Goal: Information Seeking & Learning: Learn about a topic

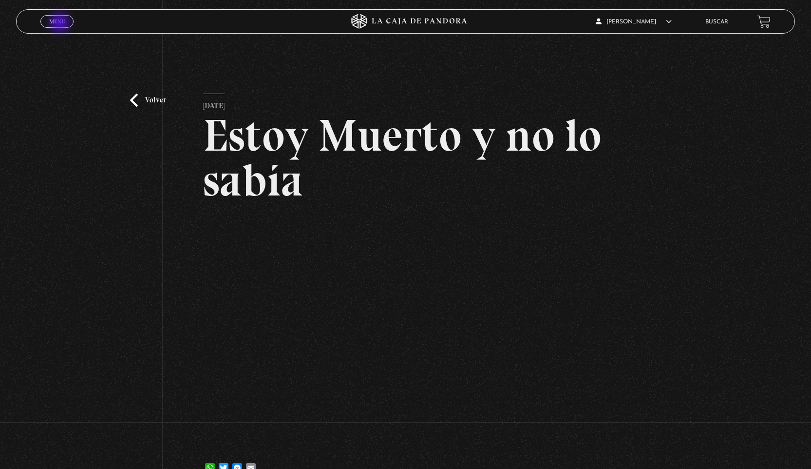
click at [60, 24] on span "Menu" at bounding box center [57, 22] width 16 height 6
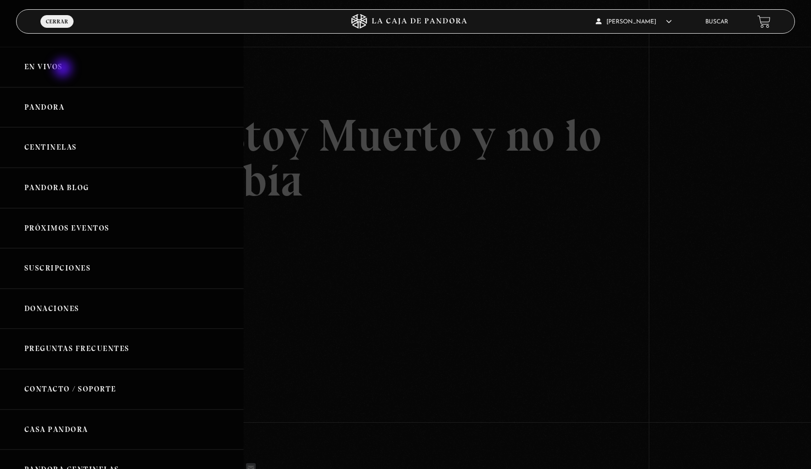
click at [64, 69] on link "En vivos" at bounding box center [122, 67] width 244 height 40
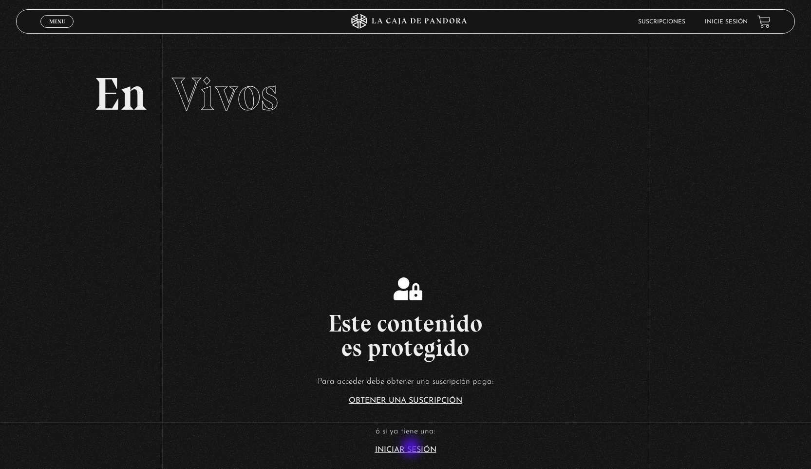
click at [412, 448] on link "Iniciar Sesión" at bounding box center [405, 450] width 61 height 8
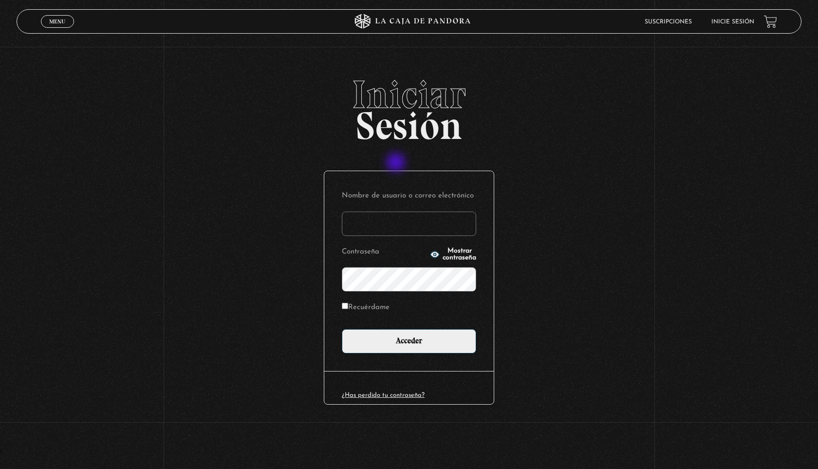
type input "susspass84@gmail.com"
click at [352, 308] on label "Recuérdame" at bounding box center [366, 307] width 48 height 15
click at [348, 308] on input "Recuérdame" at bounding box center [345, 305] width 6 height 6
checkbox input "true"
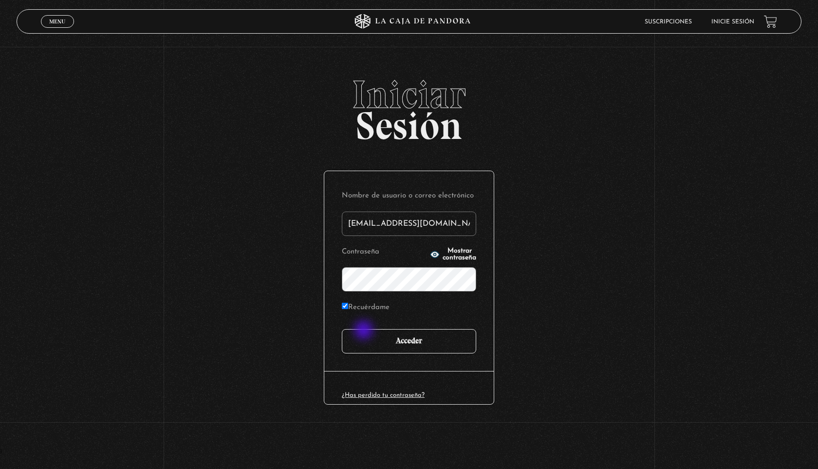
click at [365, 331] on input "Acceder" at bounding box center [409, 341] width 134 height 24
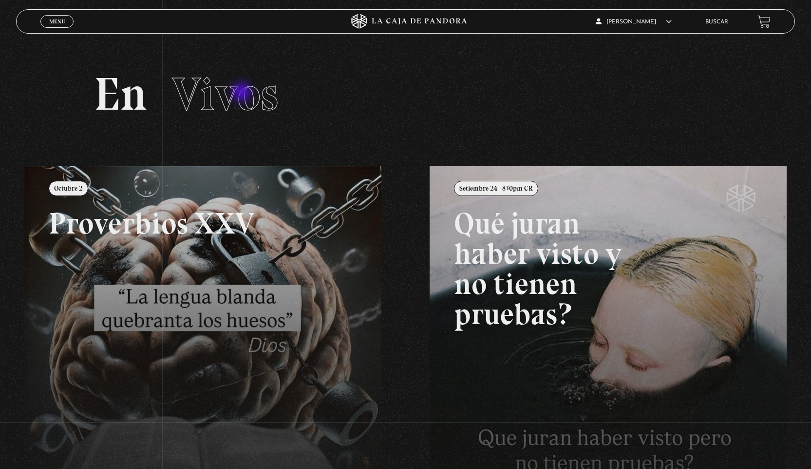
click at [243, 93] on span "Vivos" at bounding box center [225, 94] width 106 height 56
click at [313, 468] on link at bounding box center [429, 400] width 811 height 469
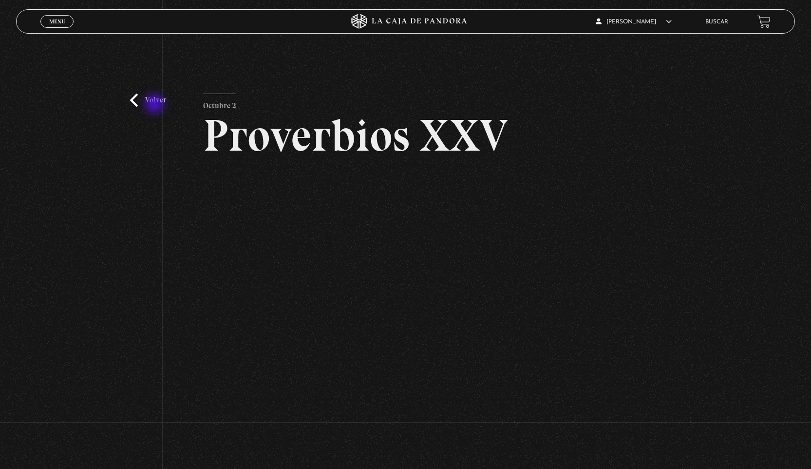
click at [155, 105] on link "Volver" at bounding box center [148, 100] width 36 height 13
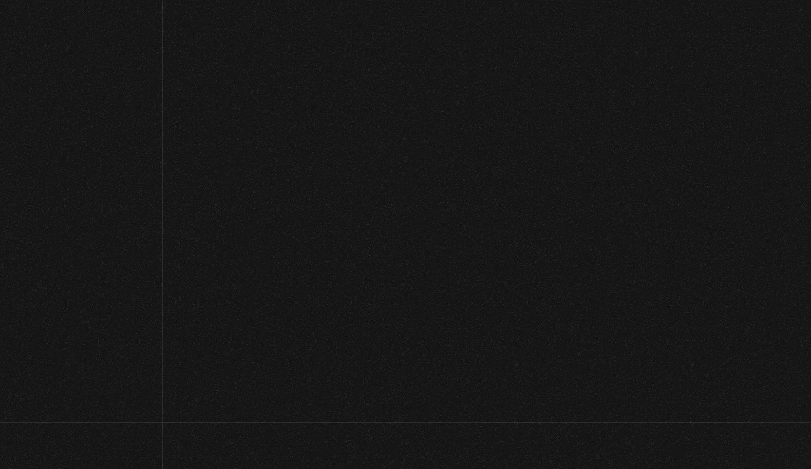
scroll to position [109, 0]
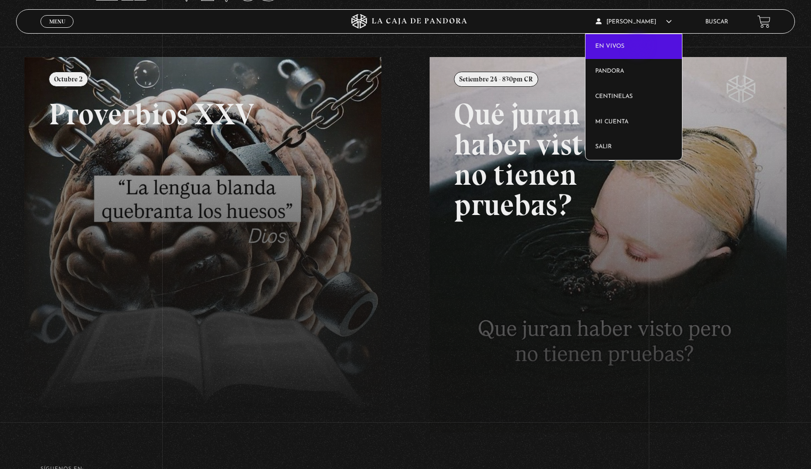
click at [639, 46] on link "En vivos" at bounding box center [634, 46] width 96 height 25
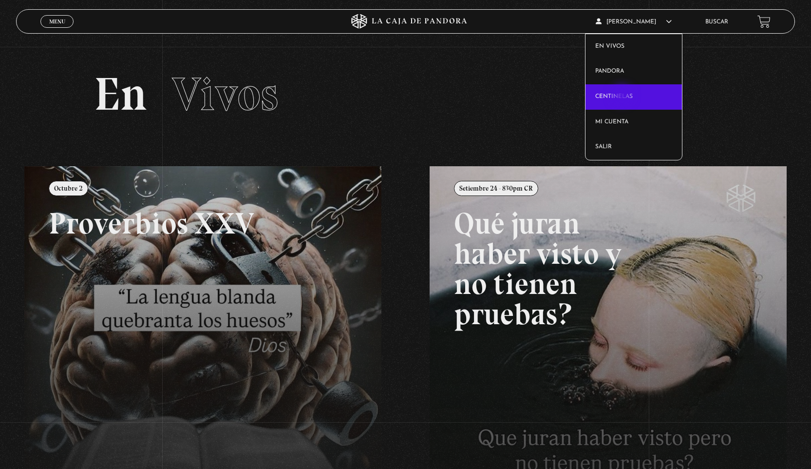
click at [623, 96] on link "Centinelas" at bounding box center [634, 96] width 96 height 25
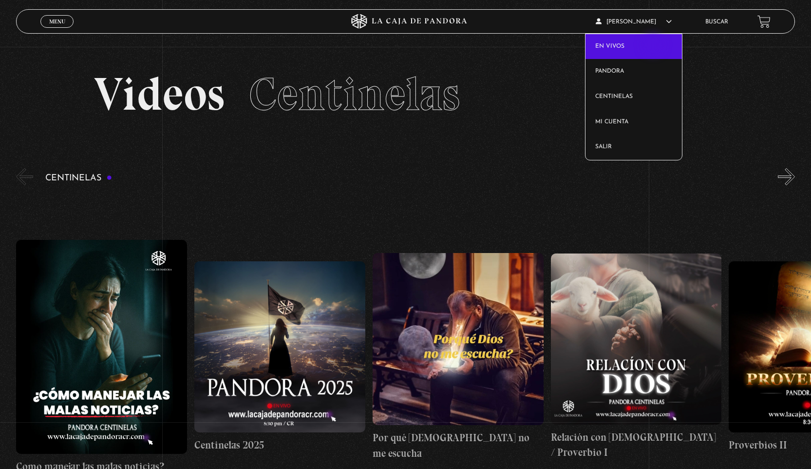
click at [654, 46] on link "En vivos" at bounding box center [634, 46] width 96 height 25
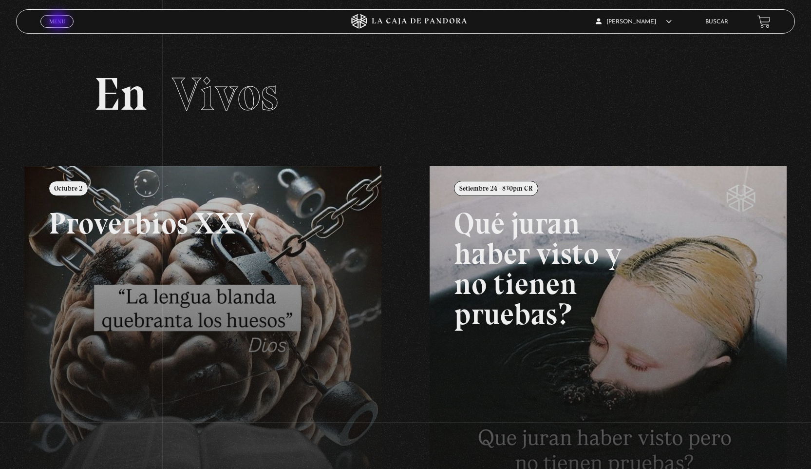
click at [59, 21] on span "Menu" at bounding box center [57, 22] width 16 height 6
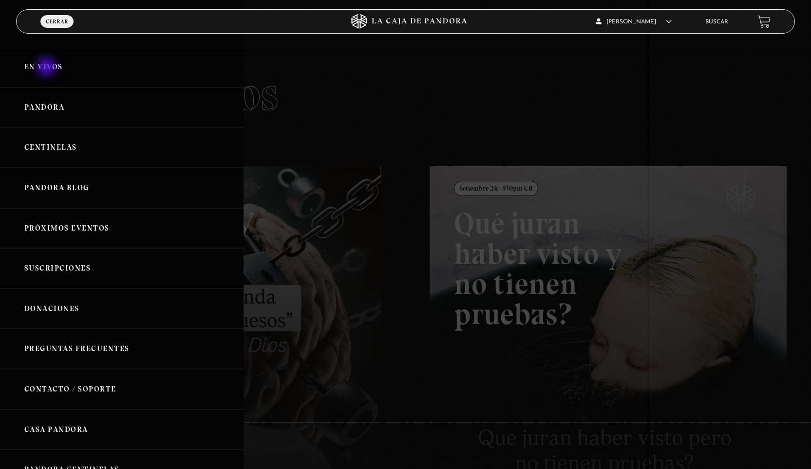
click at [47, 68] on link "En vivos" at bounding box center [122, 67] width 244 height 40
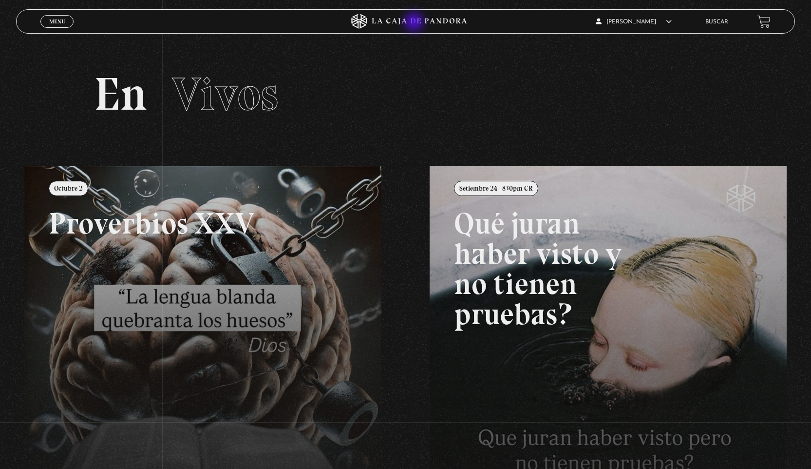
click at [415, 23] on icon at bounding box center [419, 22] width 95 height 6
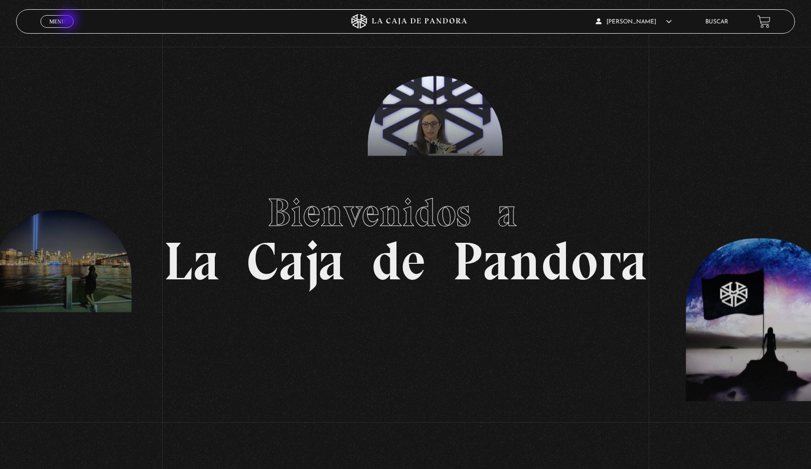
click at [69, 20] on link "Menu Cerrar" at bounding box center [56, 21] width 33 height 13
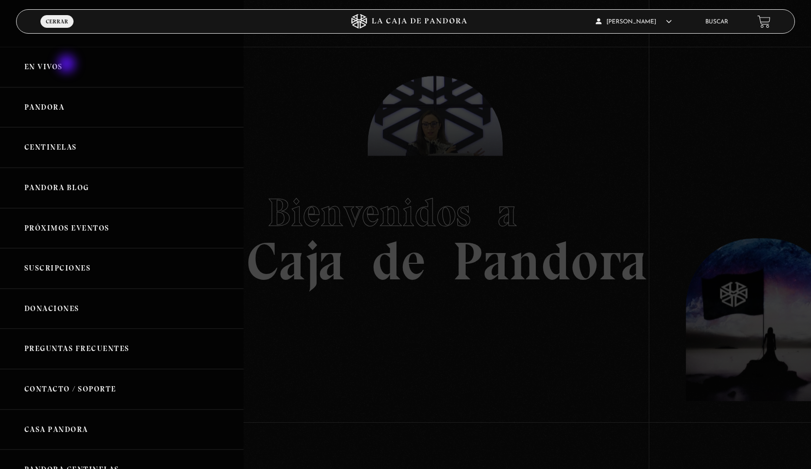
click at [68, 65] on link "En vivos" at bounding box center [122, 67] width 244 height 40
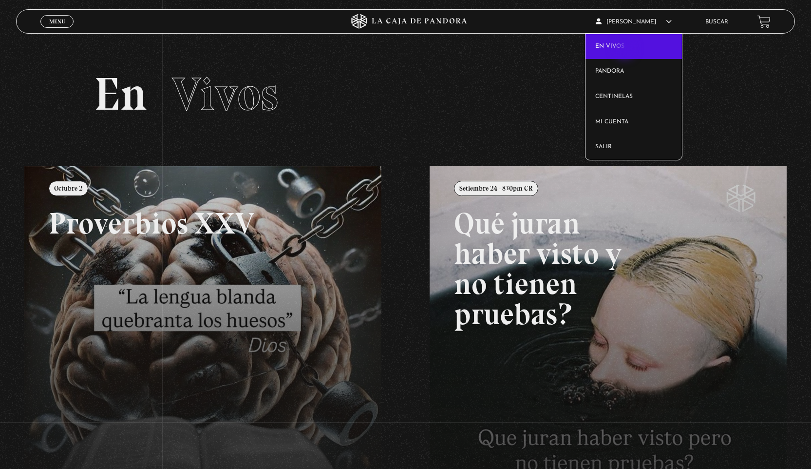
click at [626, 50] on link "En vivos" at bounding box center [634, 46] width 96 height 25
click at [624, 42] on link "En vivos" at bounding box center [634, 46] width 96 height 25
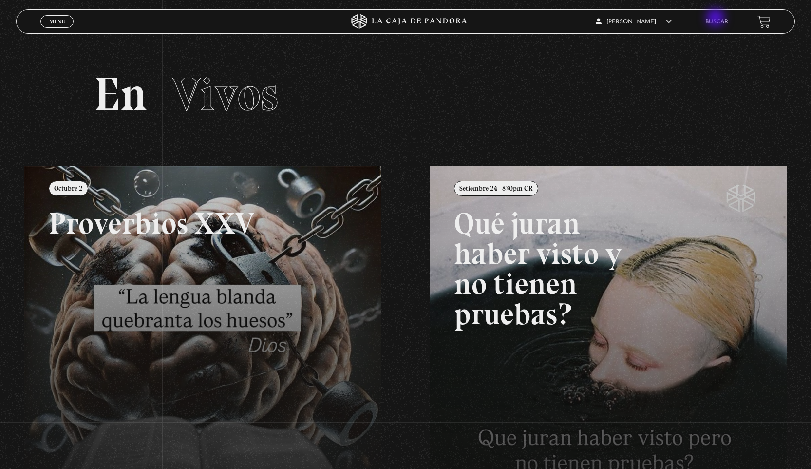
click at [717, 19] on li "Buscar" at bounding box center [716, 21] width 23 height 15
click at [57, 27] on span "Cerrar" at bounding box center [57, 30] width 23 height 7
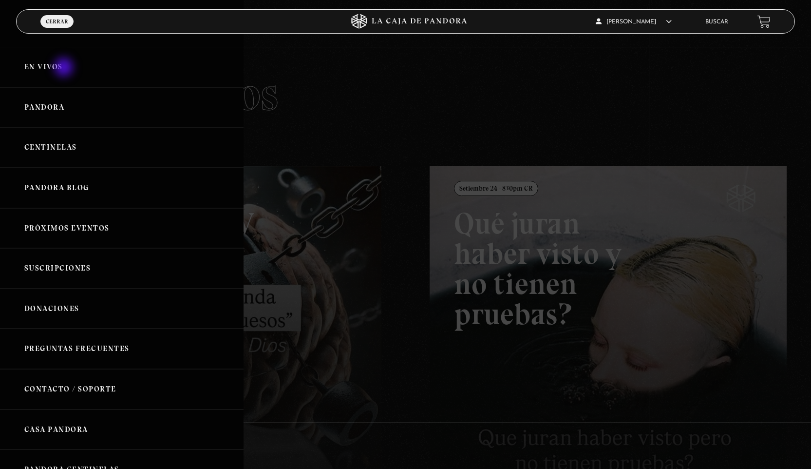
click at [65, 68] on link "En vivos" at bounding box center [122, 67] width 244 height 40
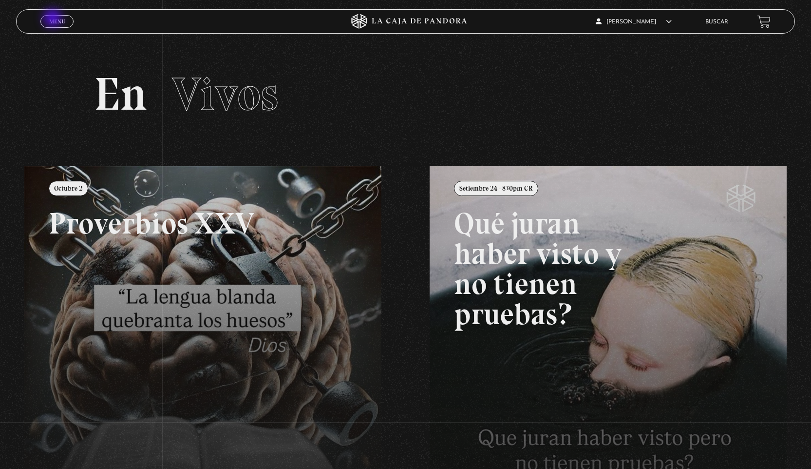
click at [54, 19] on span "Menu" at bounding box center [57, 22] width 16 height 6
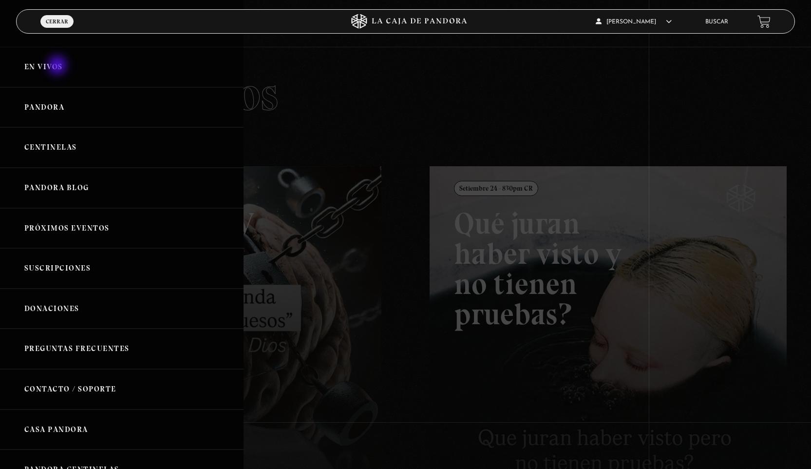
click at [58, 66] on link "En vivos" at bounding box center [122, 67] width 244 height 40
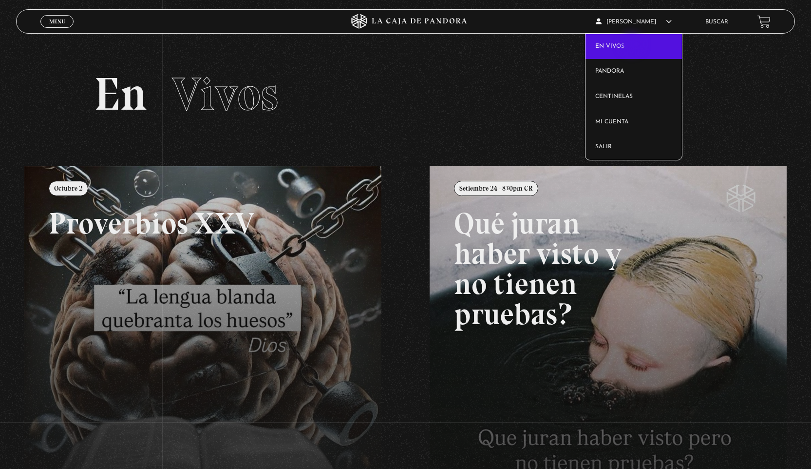
click at [633, 45] on link "En vivos" at bounding box center [634, 46] width 96 height 25
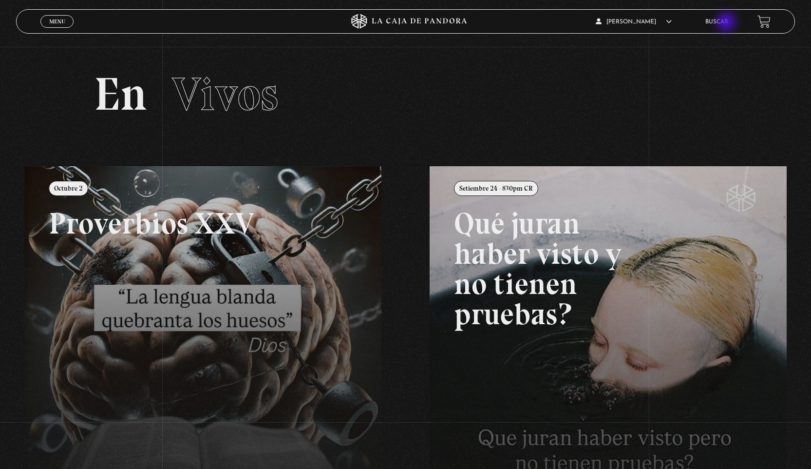
click at [727, 23] on link "Buscar" at bounding box center [716, 22] width 23 height 6
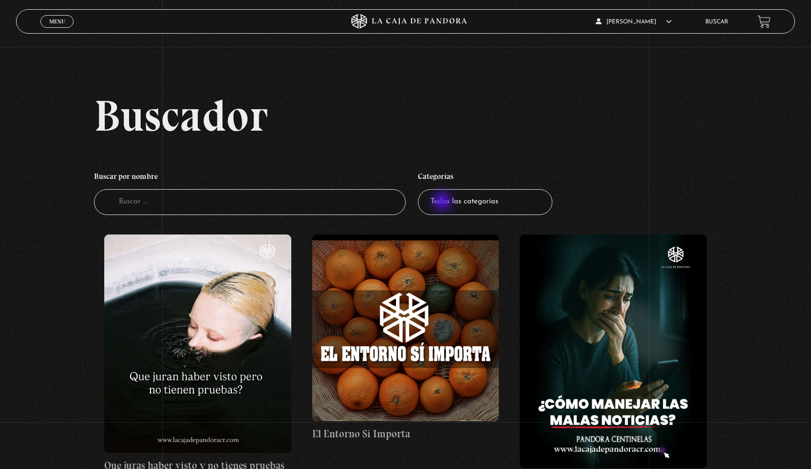
click at [443, 202] on select "Todas las categorías 11:11 Humanitario (1) Amo los [DATE] (4) Análisis de serie…" at bounding box center [485, 202] width 134 height 26
click at [258, 203] on input "Buscador" at bounding box center [249, 202] width 311 height 26
type input "En Vivo"
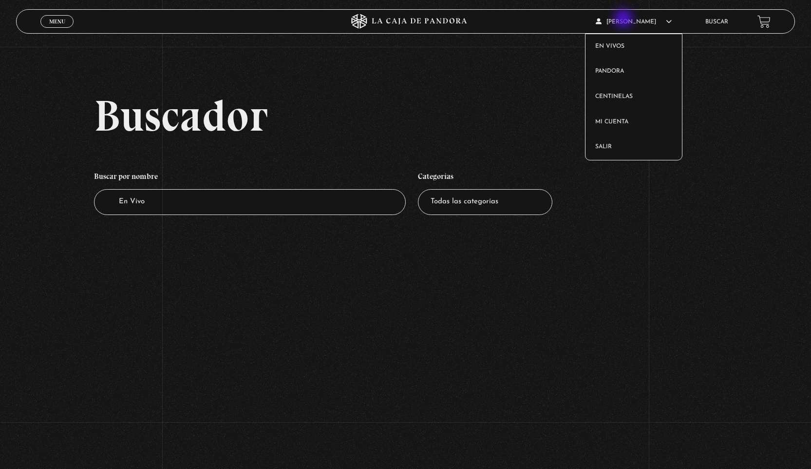
click at [624, 19] on span "[PERSON_NAME]" at bounding box center [634, 22] width 76 height 6
click at [620, 47] on link "En vivos" at bounding box center [634, 46] width 96 height 25
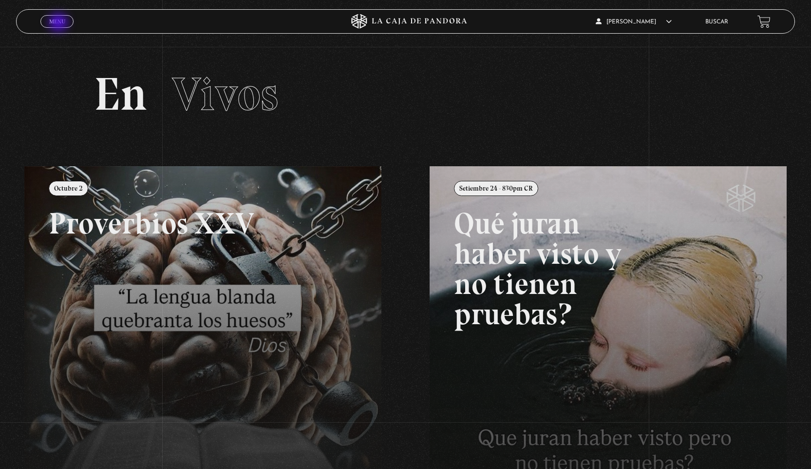
click at [59, 22] on span "Menu" at bounding box center [57, 22] width 16 height 6
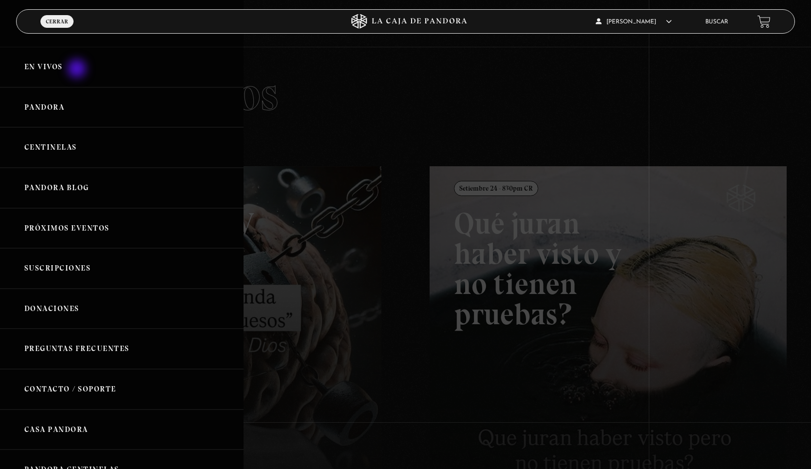
click at [78, 70] on link "En vivos" at bounding box center [122, 67] width 244 height 40
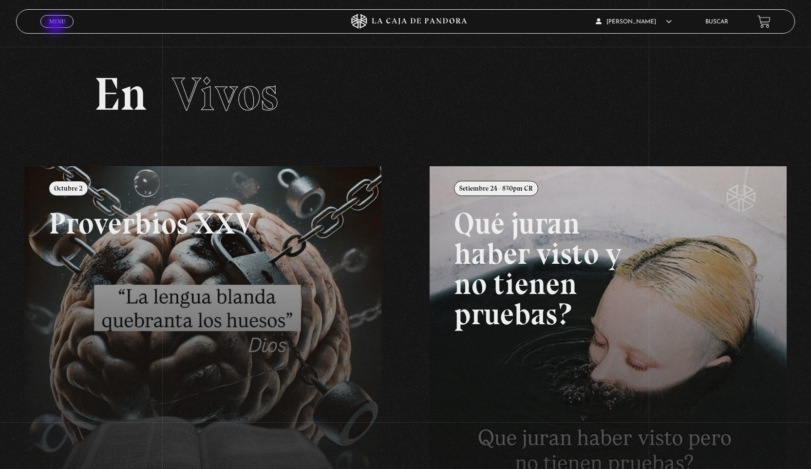
click at [57, 25] on link "Menu Cerrar" at bounding box center [56, 21] width 33 height 13
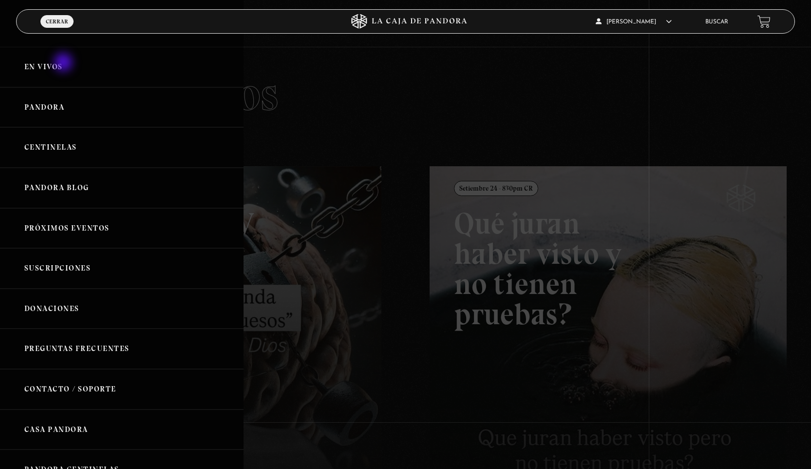
click at [64, 63] on link "En vivos" at bounding box center [122, 67] width 244 height 40
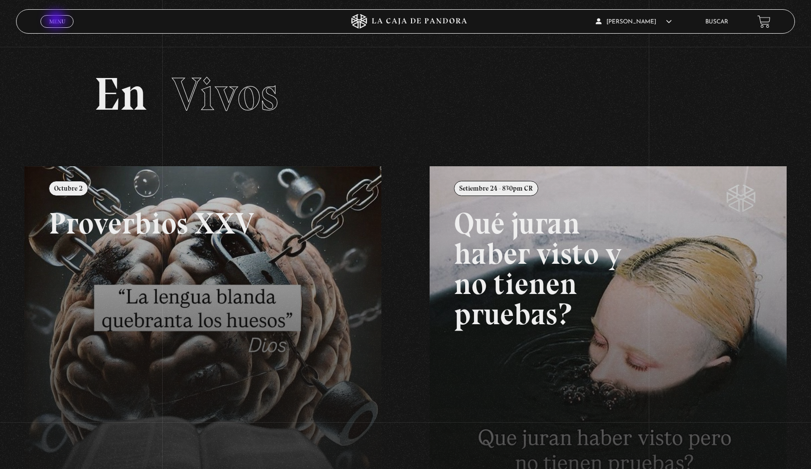
click at [57, 20] on span "Menu" at bounding box center [57, 22] width 16 height 6
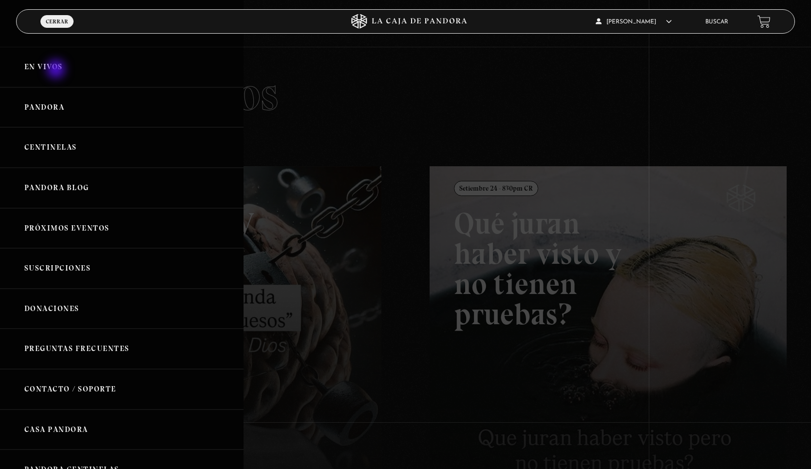
click at [57, 70] on link "En vivos" at bounding box center [122, 67] width 244 height 40
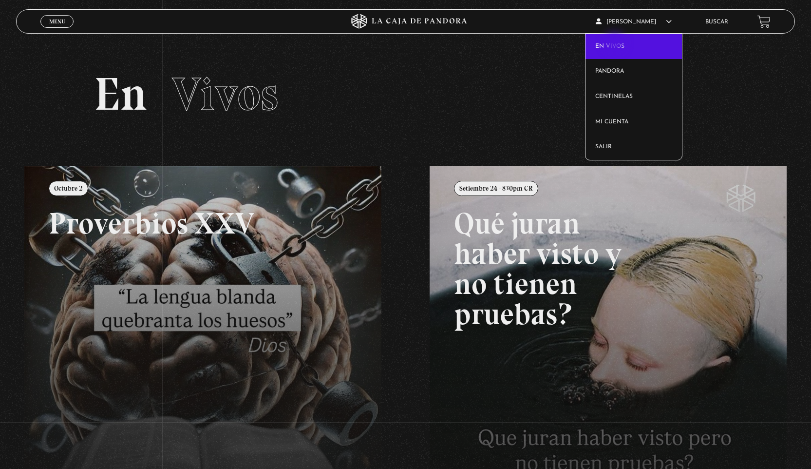
click at [616, 44] on link "En vivos" at bounding box center [634, 46] width 96 height 25
click at [631, 43] on link "En vivos" at bounding box center [634, 46] width 96 height 25
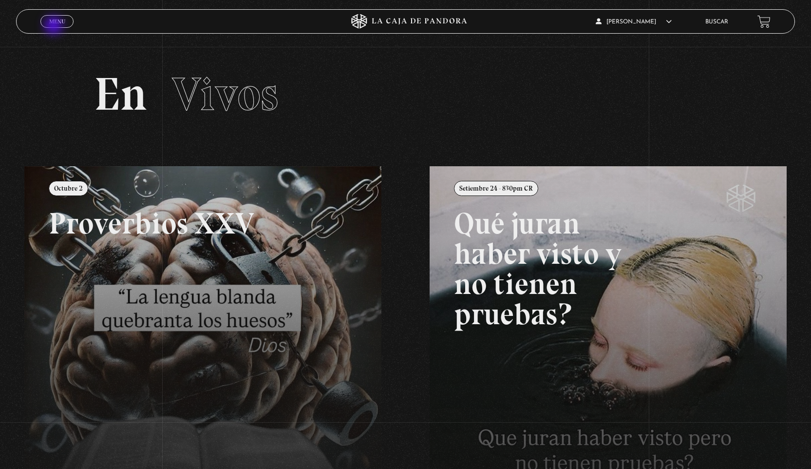
click at [55, 27] on span "Cerrar" at bounding box center [57, 30] width 23 height 7
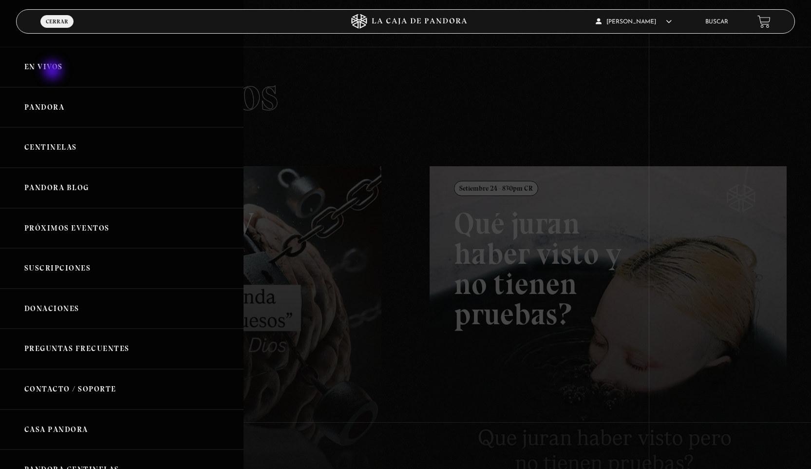
click at [54, 71] on link "En vivos" at bounding box center [122, 67] width 244 height 40
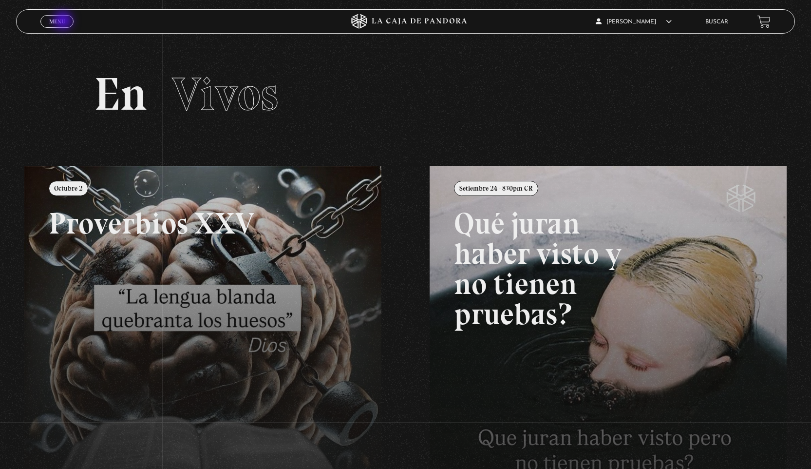
click at [64, 21] on span "Menu" at bounding box center [57, 22] width 16 height 6
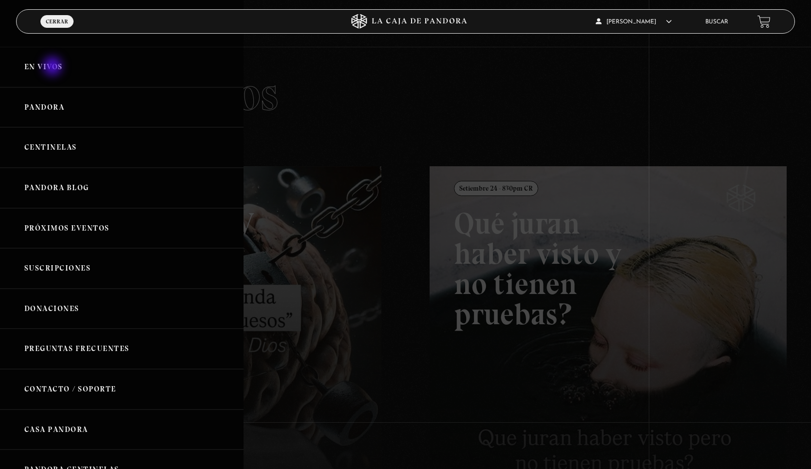
click at [54, 67] on link "En vivos" at bounding box center [122, 67] width 244 height 40
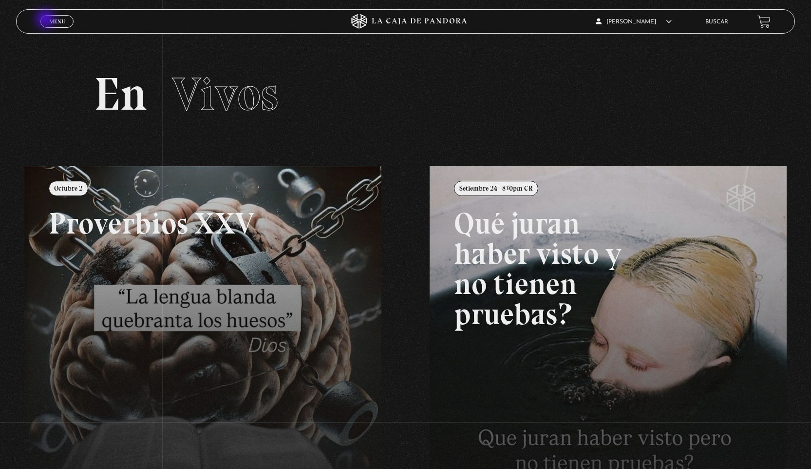
click at [46, 20] on link "Menu Cerrar" at bounding box center [56, 21] width 33 height 13
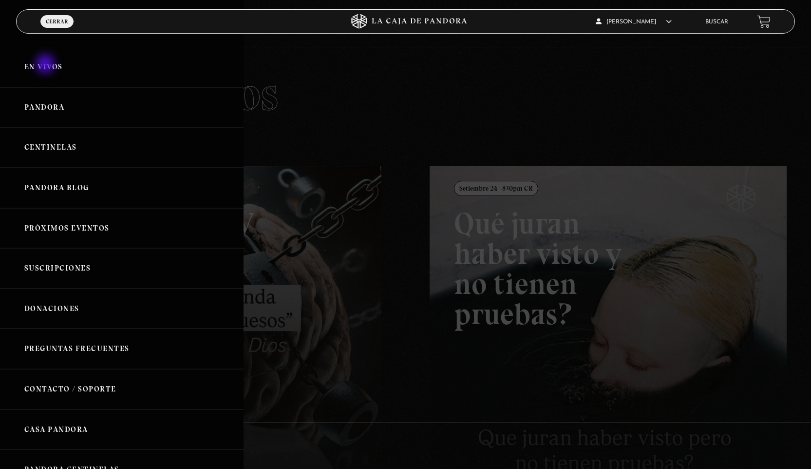
click at [46, 65] on link "En vivos" at bounding box center [122, 67] width 244 height 40
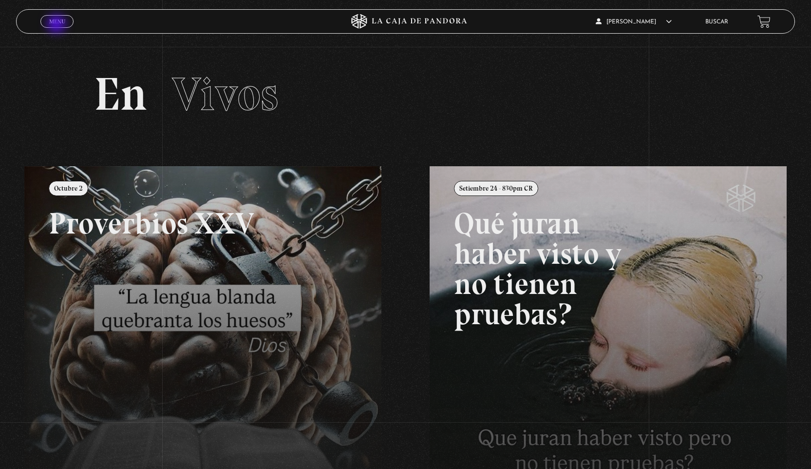
click at [57, 25] on link "Menu Cerrar" at bounding box center [56, 21] width 33 height 13
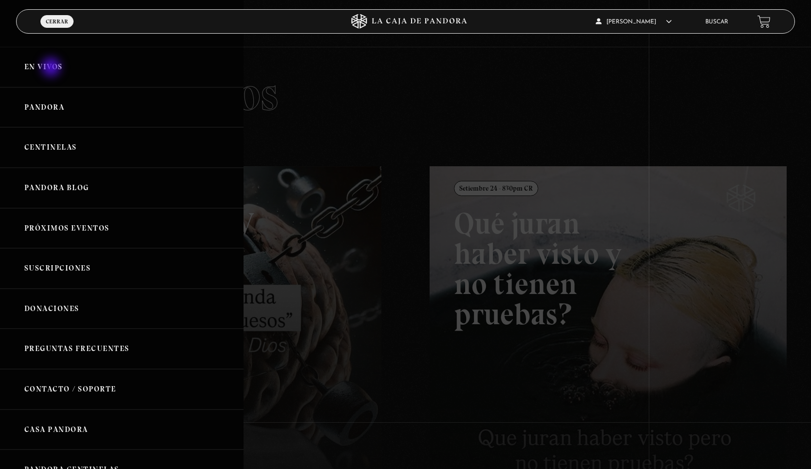
click at [52, 68] on link "En vivos" at bounding box center [122, 67] width 244 height 40
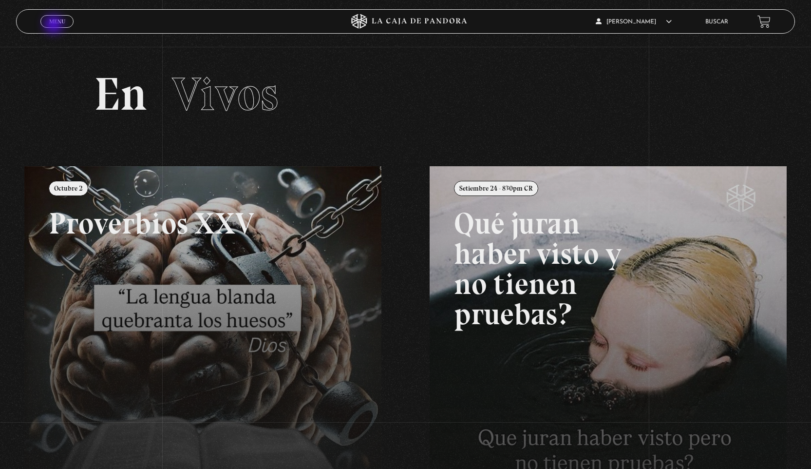
click at [55, 25] on link "Menu Cerrar" at bounding box center [56, 21] width 33 height 13
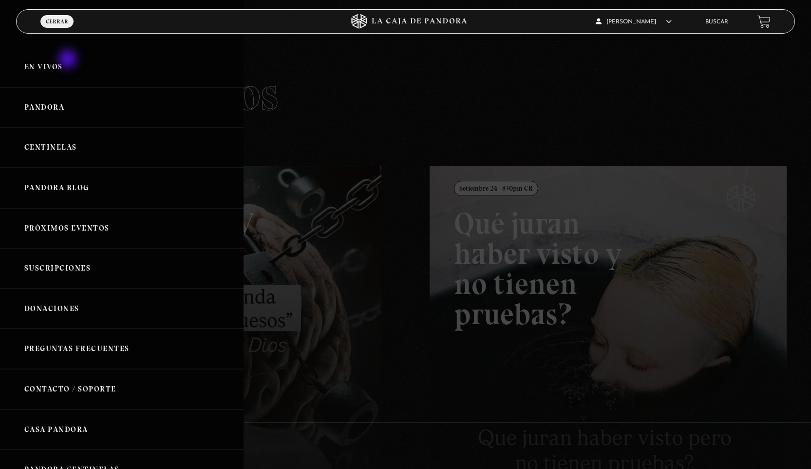
click at [69, 60] on link "En vivos" at bounding box center [122, 67] width 244 height 40
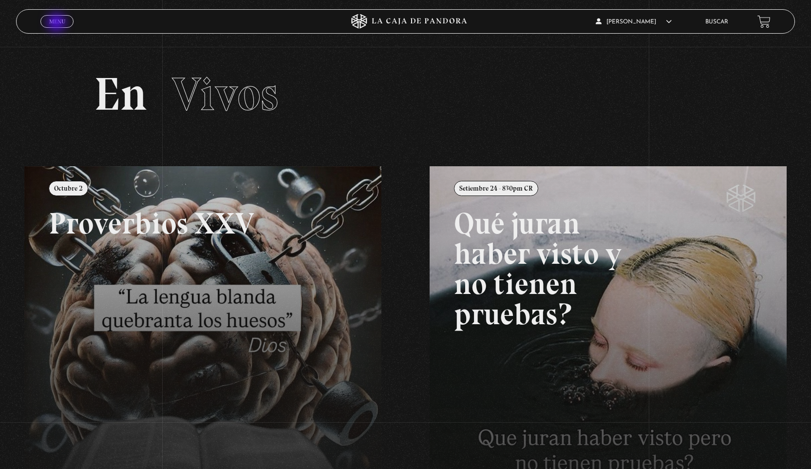
click at [57, 23] on span "Menu" at bounding box center [57, 22] width 16 height 6
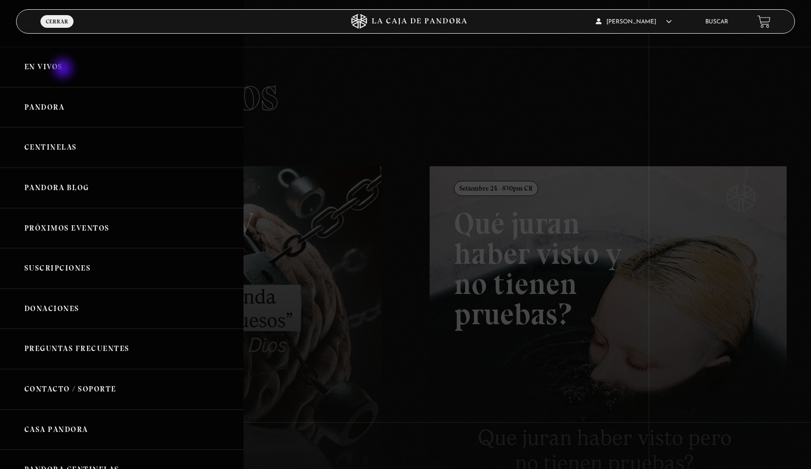
click at [64, 69] on link "En vivos" at bounding box center [122, 67] width 244 height 40
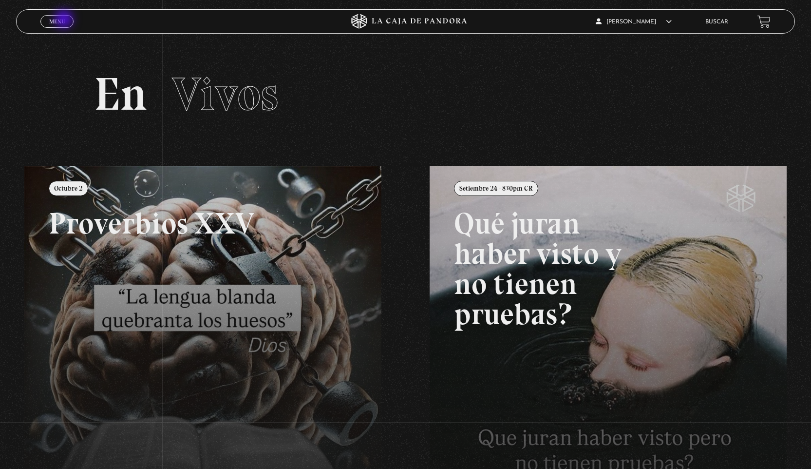
click at [65, 20] on span "Menu" at bounding box center [57, 22] width 16 height 6
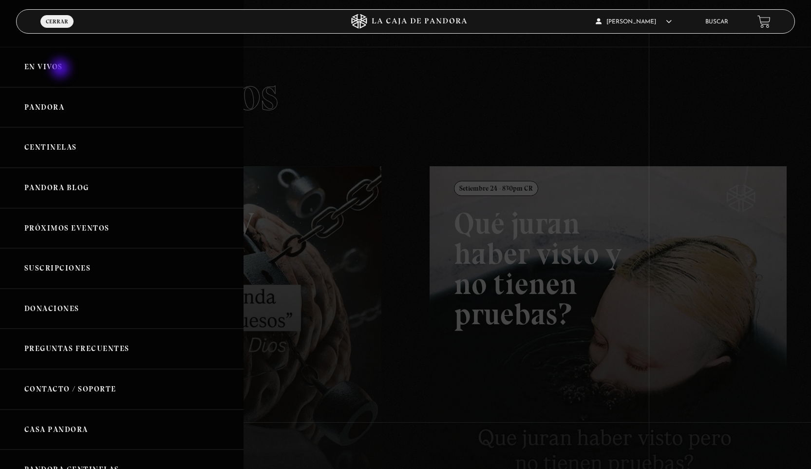
click at [61, 69] on link "En vivos" at bounding box center [122, 67] width 244 height 40
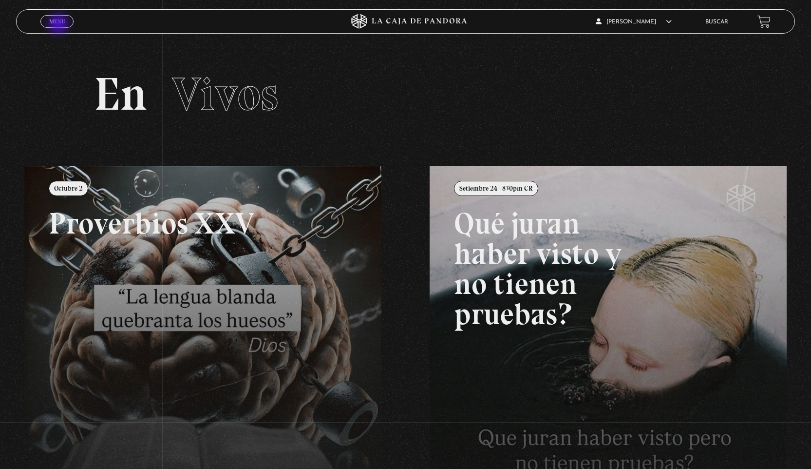
click at [59, 24] on span "Menu" at bounding box center [57, 22] width 16 height 6
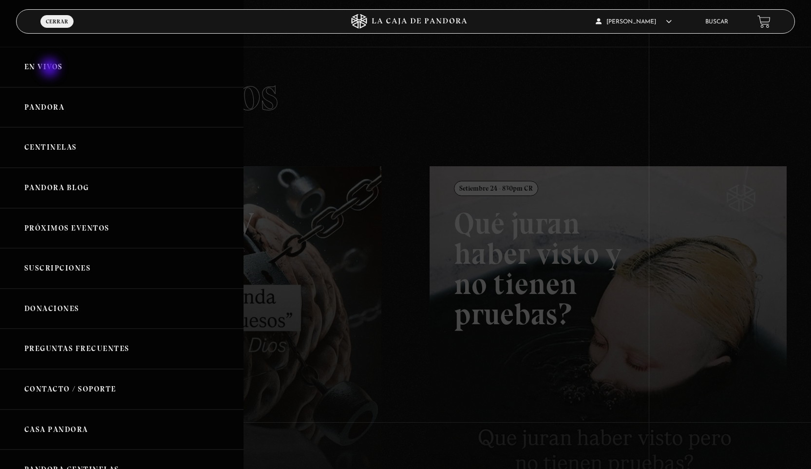
click at [51, 69] on link "En vivos" at bounding box center [122, 67] width 244 height 40
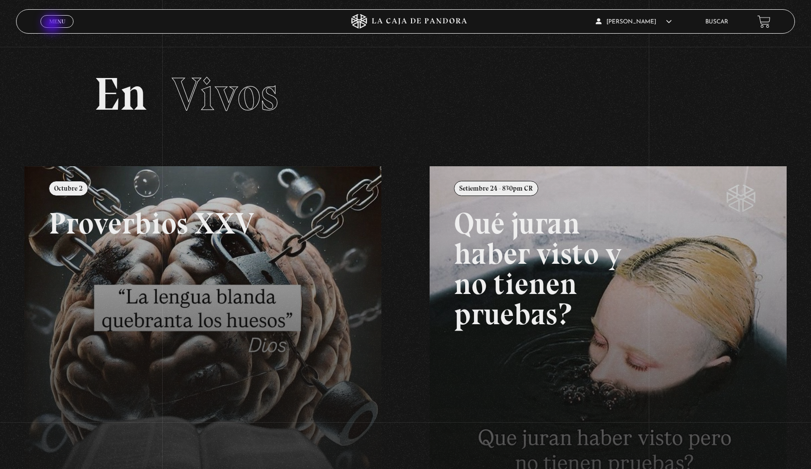
click at [53, 25] on link "Menu Cerrar" at bounding box center [56, 21] width 33 height 13
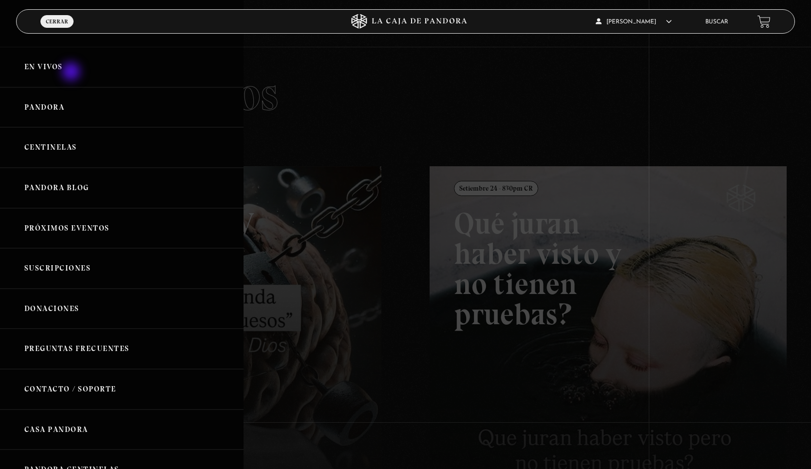
click at [72, 73] on link "En vivos" at bounding box center [122, 67] width 244 height 40
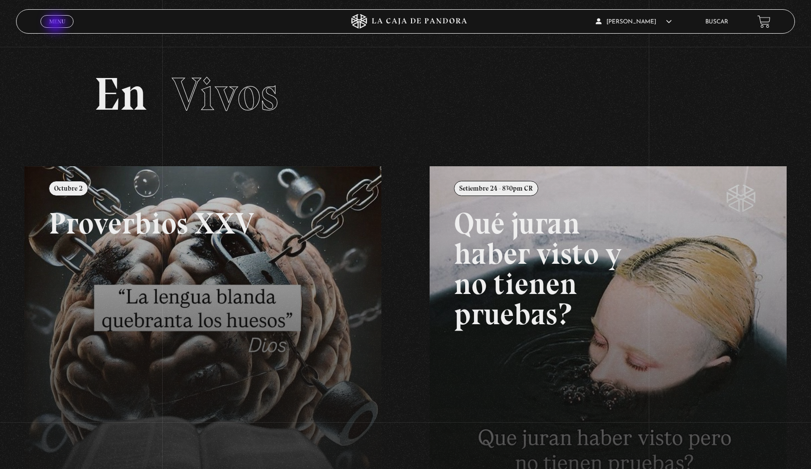
click at [57, 24] on span "Menu" at bounding box center [57, 22] width 16 height 6
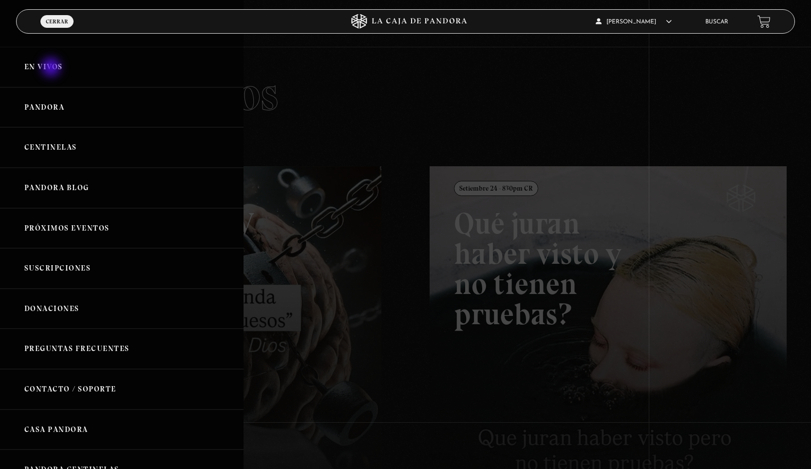
click at [52, 68] on link "En vivos" at bounding box center [122, 67] width 244 height 40
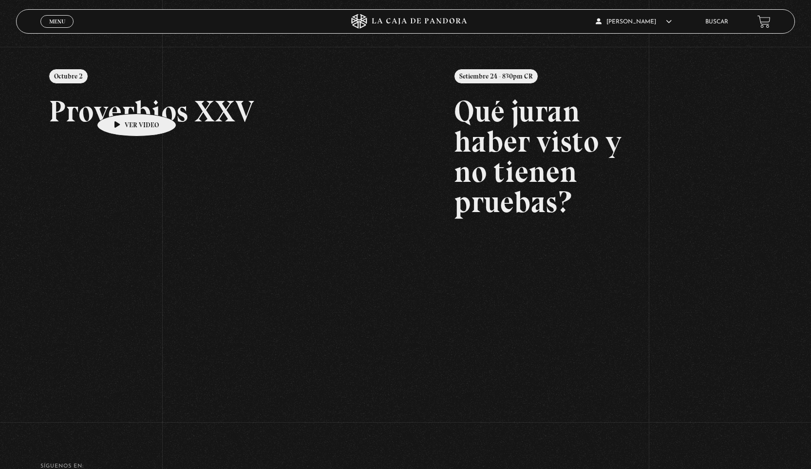
scroll to position [96, 0]
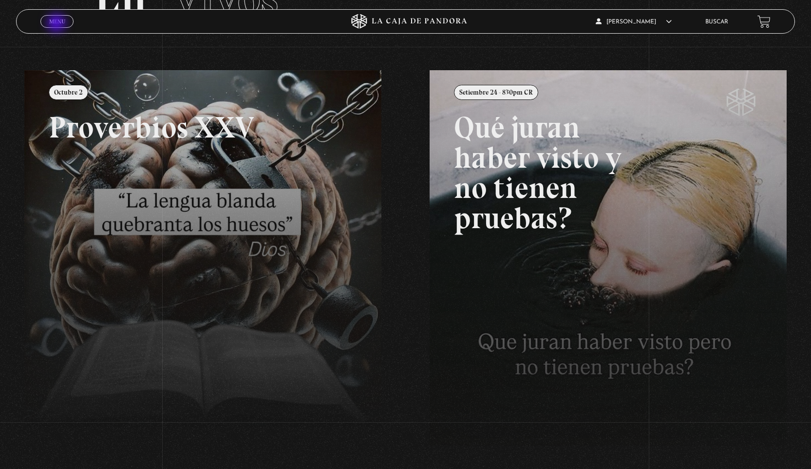
click at [57, 24] on span "Menu" at bounding box center [57, 22] width 16 height 6
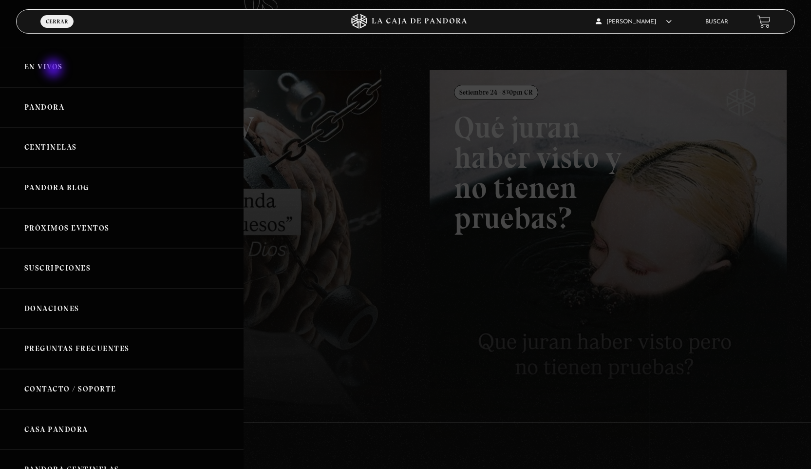
click at [55, 69] on link "En vivos" at bounding box center [122, 67] width 244 height 40
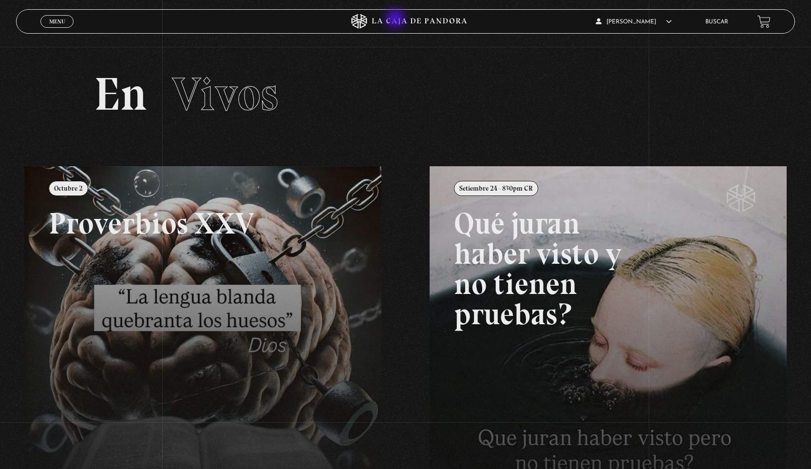
click at [397, 19] on icon at bounding box center [406, 21] width 244 height 15
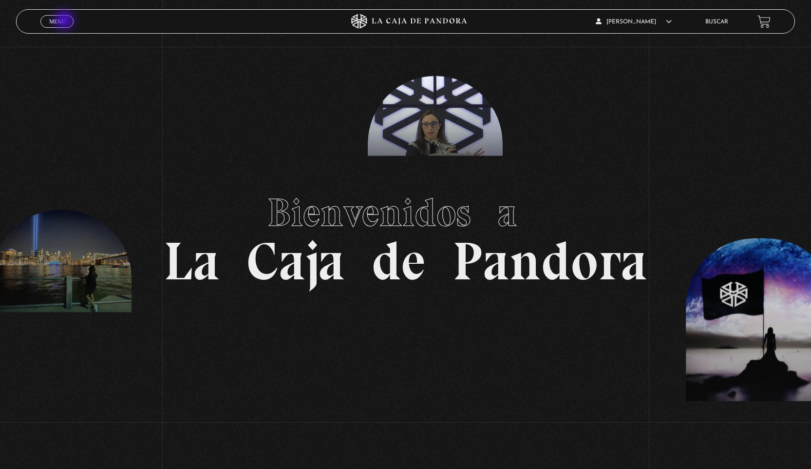
click at [65, 21] on link "Menu Cerrar" at bounding box center [56, 21] width 33 height 13
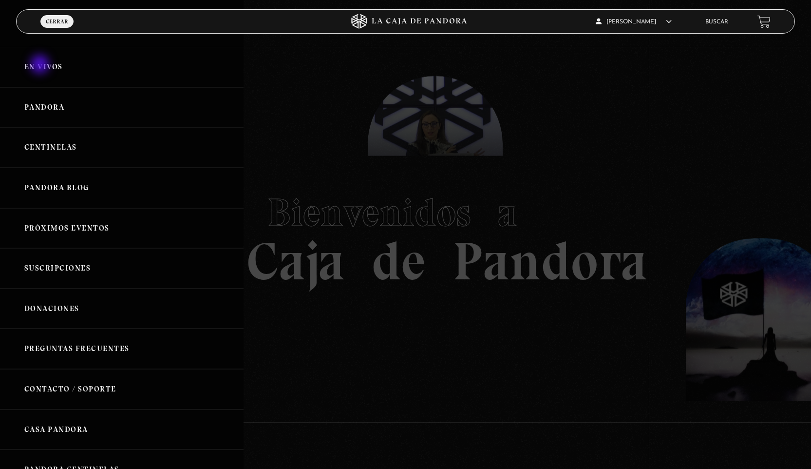
click at [41, 65] on link "En vivos" at bounding box center [122, 67] width 244 height 40
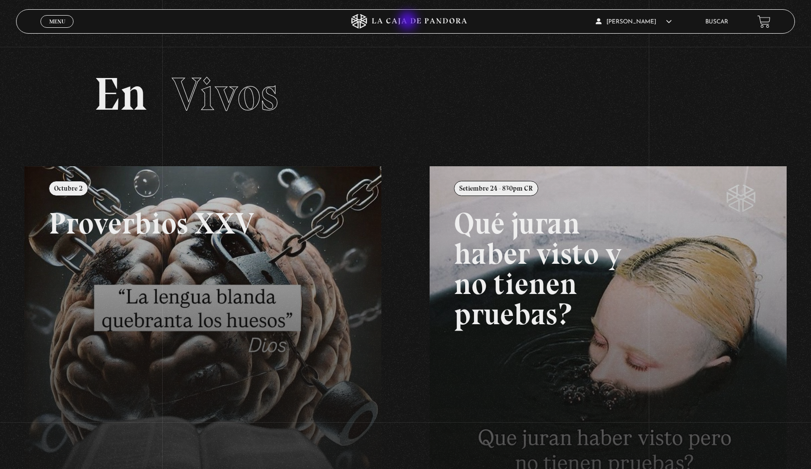
click at [409, 21] on icon at bounding box center [419, 22] width 95 height 6
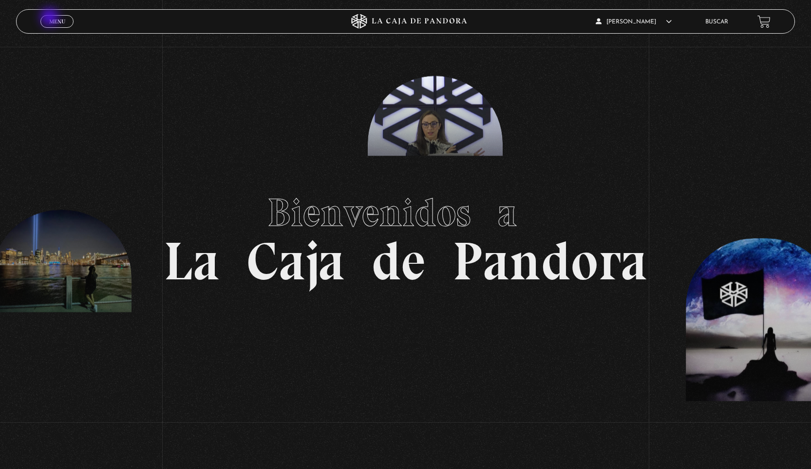
click at [51, 19] on span "Menu" at bounding box center [57, 22] width 16 height 6
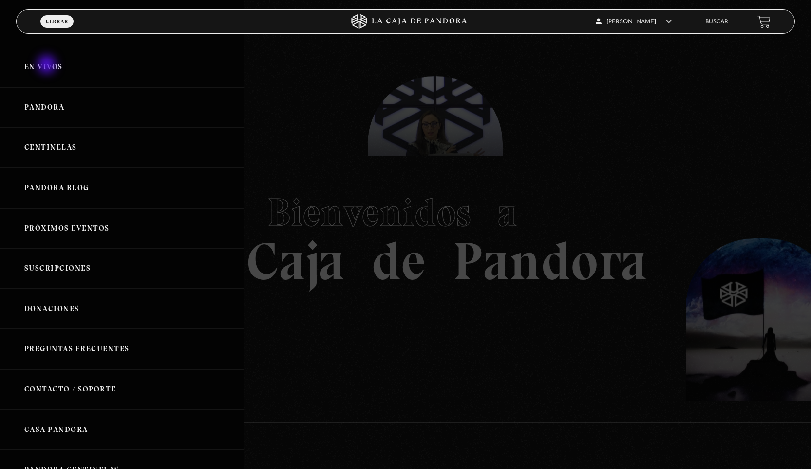
click at [48, 65] on link "En vivos" at bounding box center [122, 67] width 244 height 40
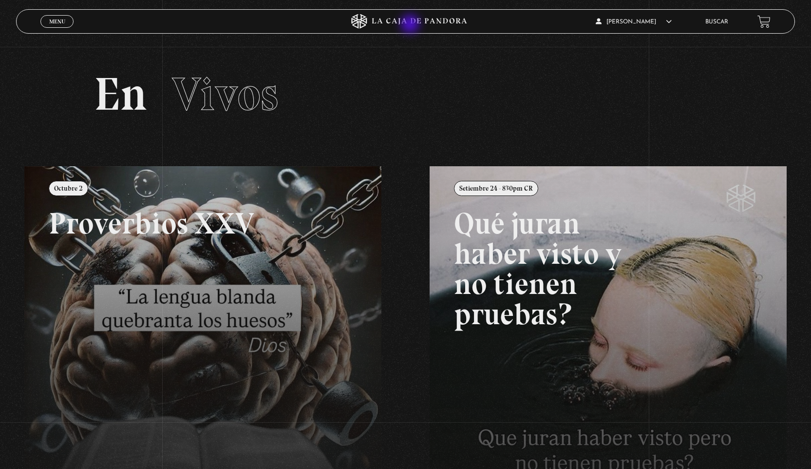
click at [411, 25] on icon at bounding box center [406, 21] width 244 height 15
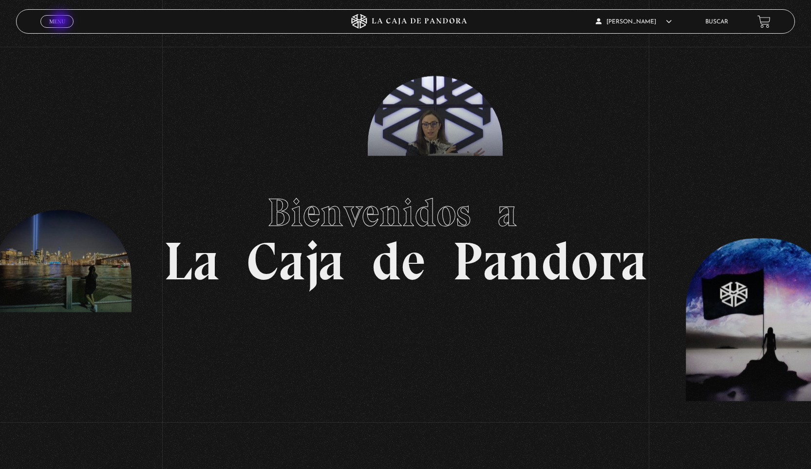
click at [61, 21] on span "Menu" at bounding box center [57, 22] width 16 height 6
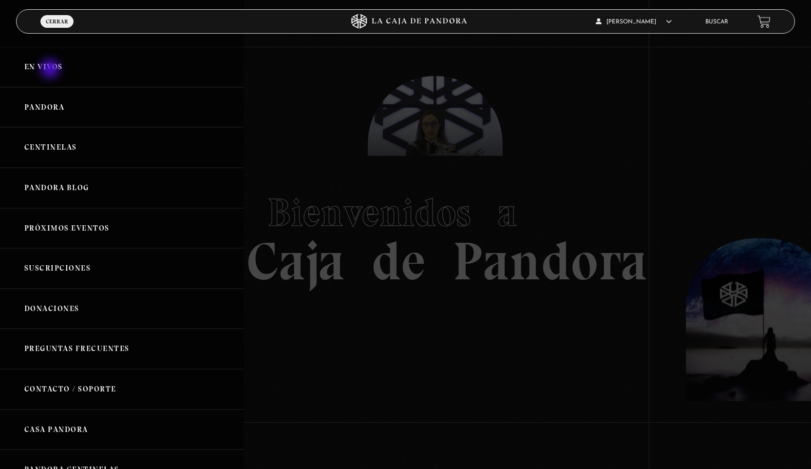
click at [51, 70] on link "En vivos" at bounding box center [122, 67] width 244 height 40
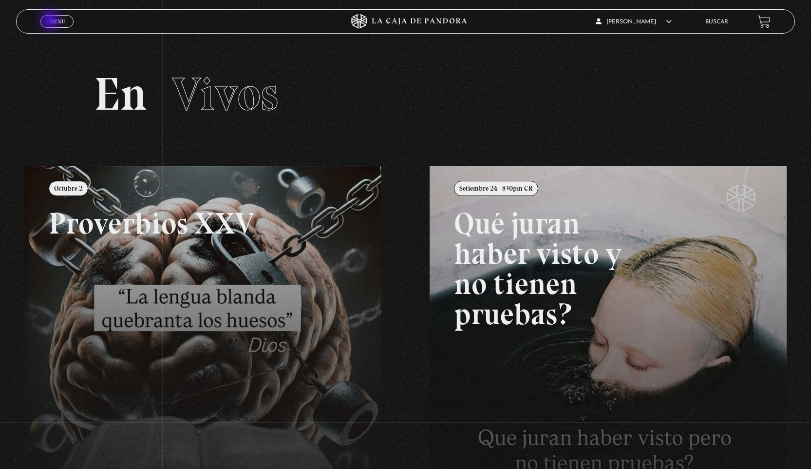
click at [51, 21] on span "Menu" at bounding box center [57, 22] width 16 height 6
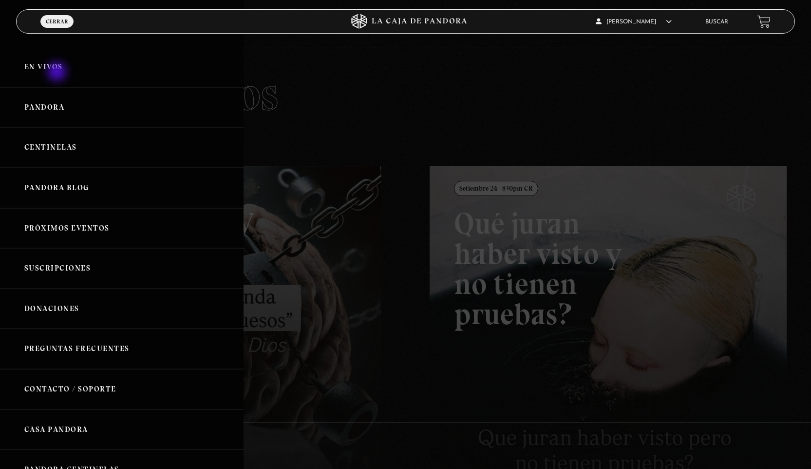
click at [58, 73] on link "En vivos" at bounding box center [122, 67] width 244 height 40
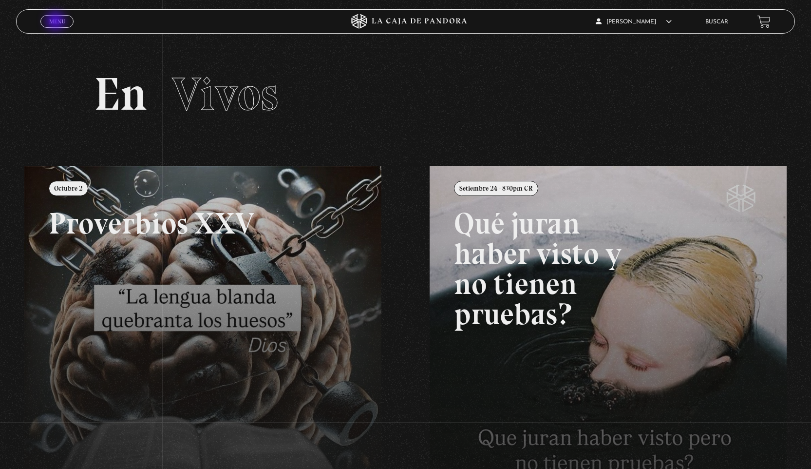
click at [57, 22] on span "Menu" at bounding box center [57, 22] width 16 height 6
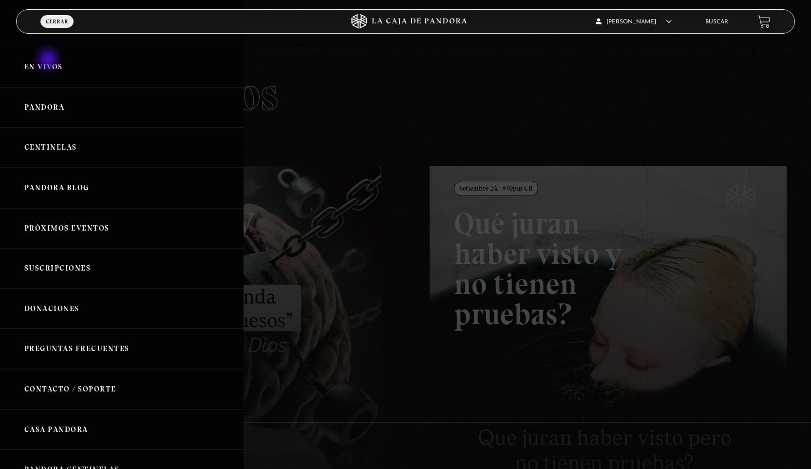
click at [49, 60] on link "En vivos" at bounding box center [122, 67] width 244 height 40
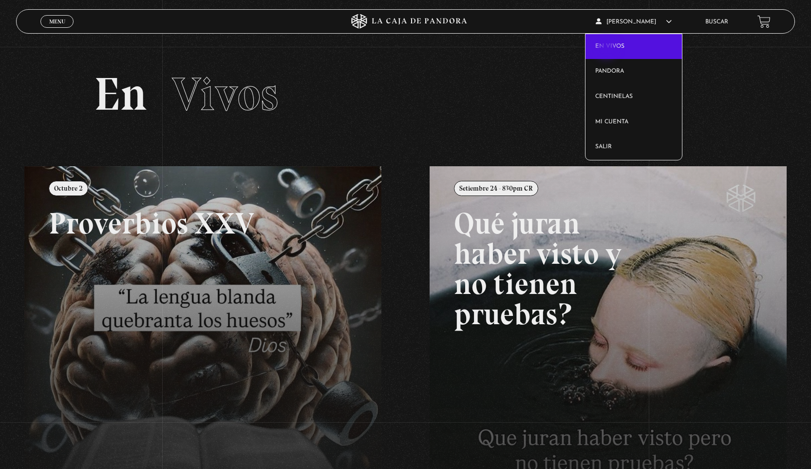
click at [607, 49] on link "En vivos" at bounding box center [634, 46] width 96 height 25
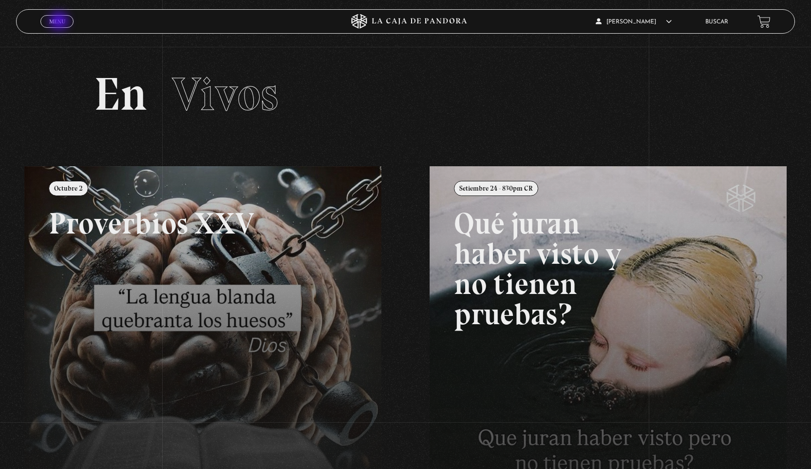
click at [60, 22] on span "Menu" at bounding box center [57, 22] width 16 height 6
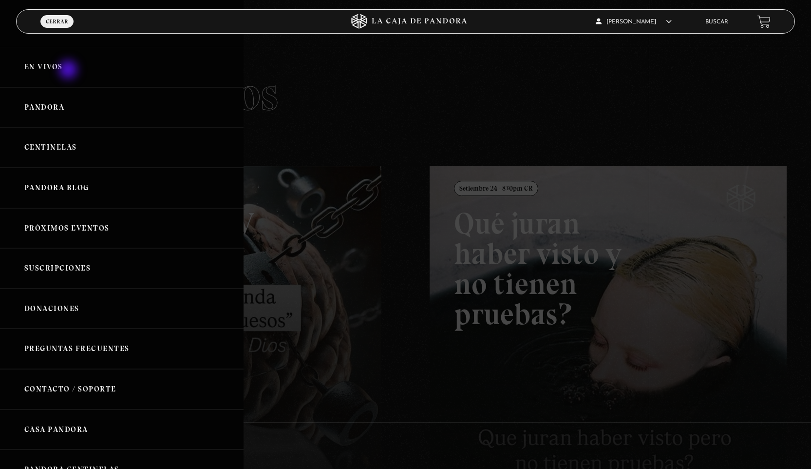
click at [69, 71] on link "En vivos" at bounding box center [122, 67] width 244 height 40
